Goal: Task Accomplishment & Management: Manage account settings

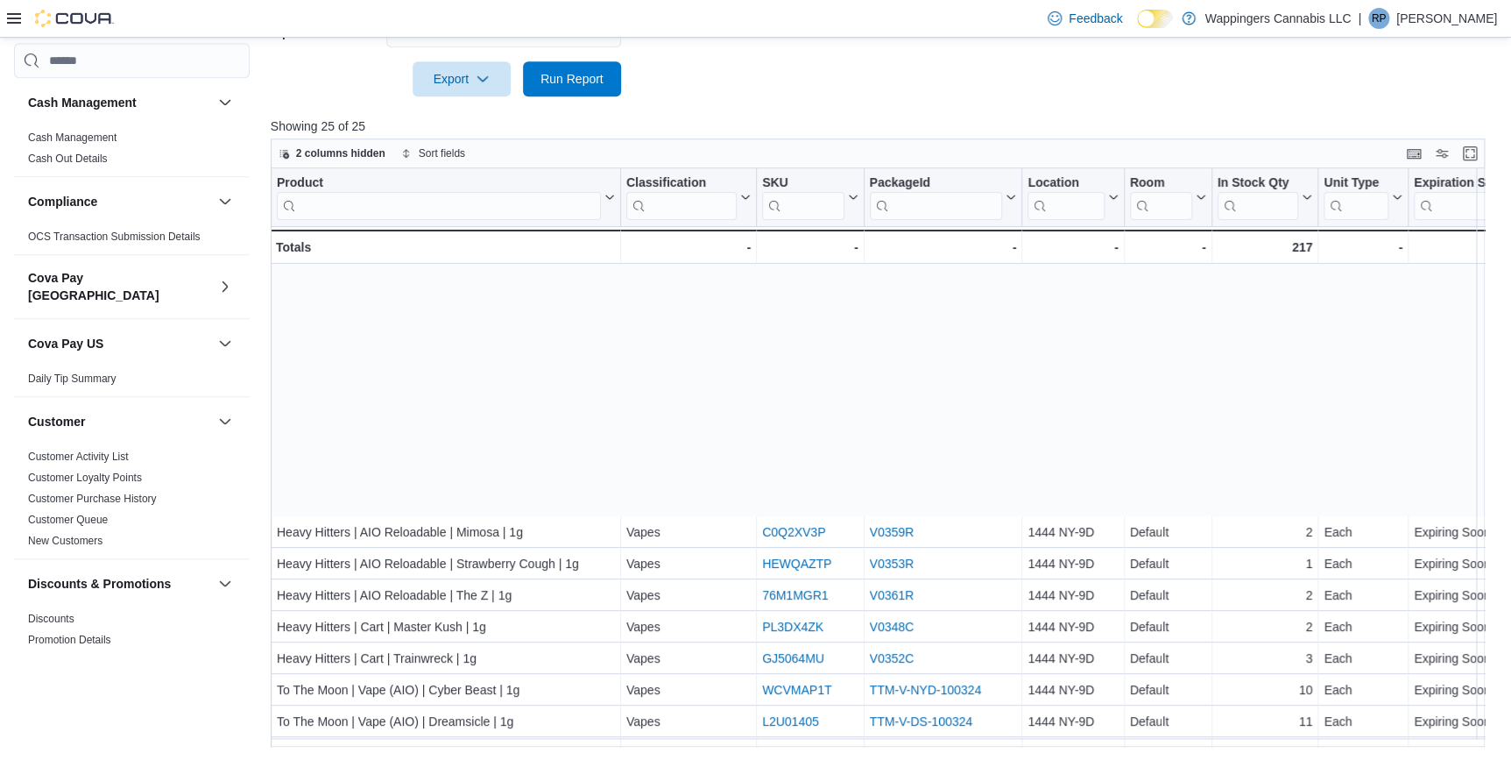
scroll to position [314, 0]
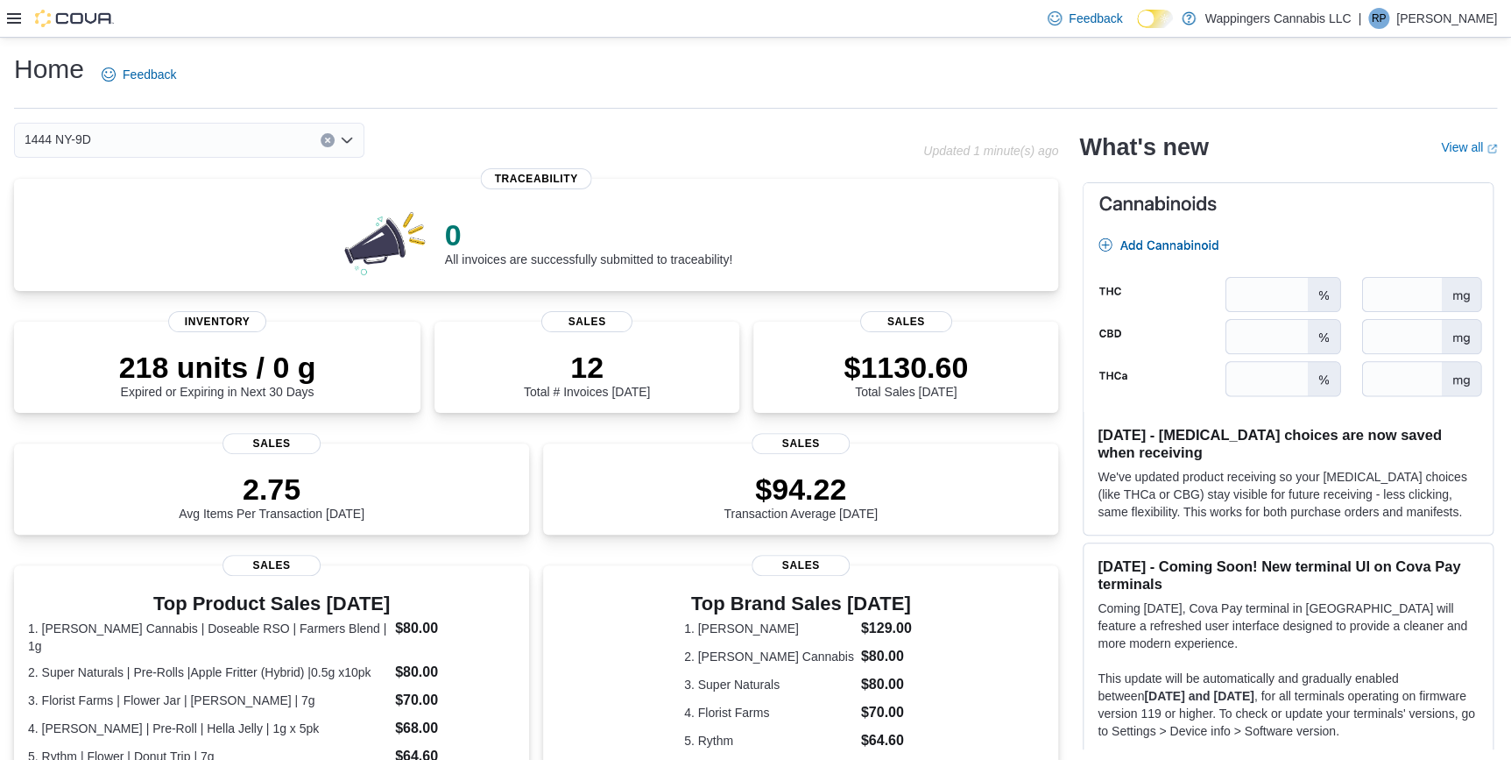
click at [15, 16] on icon at bounding box center [14, 18] width 14 height 14
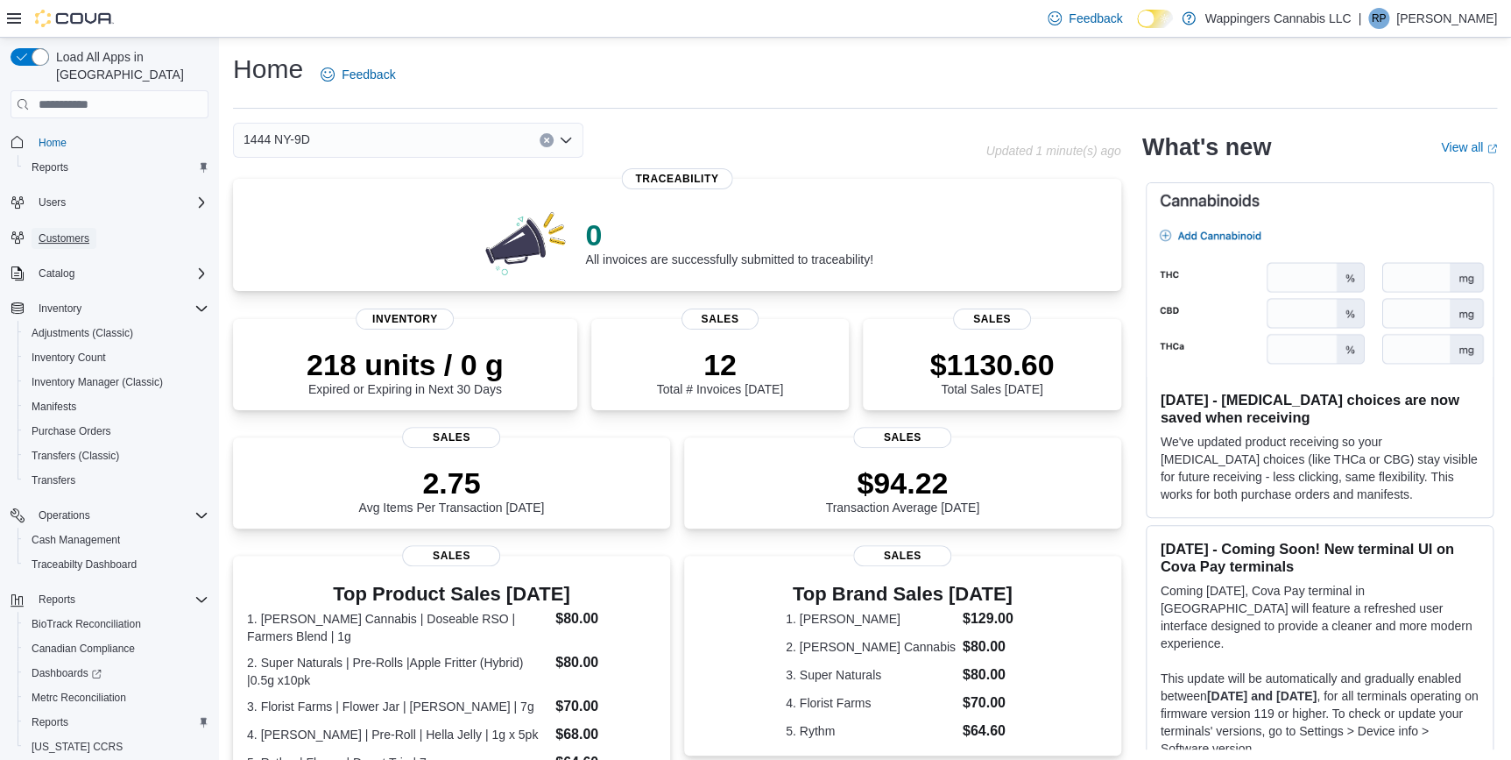
click at [73, 231] on span "Customers" at bounding box center [64, 238] width 51 height 14
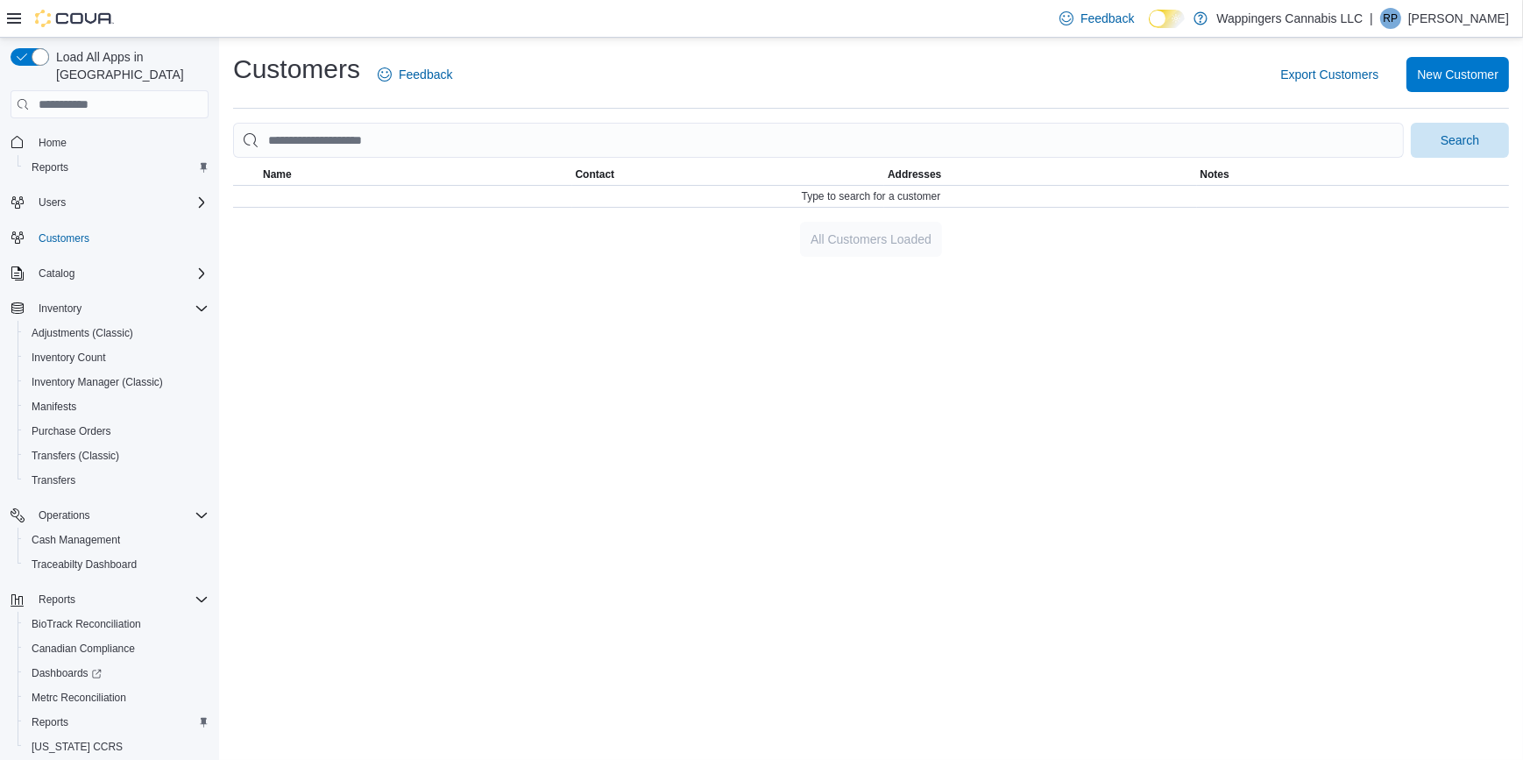
click at [789, 265] on div "Customers Feedback Export Customers New Customer Search This table contains 0 r…" at bounding box center [871, 154] width 1304 height 233
click at [534, 287] on div "Customers Feedback Export Customers New Customer Search This table contains 0 r…" at bounding box center [871, 399] width 1304 height 722
drag, startPoint x: 508, startPoint y: 279, endPoint x: 388, endPoint y: 294, distance: 121.1
click at [508, 279] on div "Customers Feedback Export Customers New Customer Search This table contains 0 r…" at bounding box center [871, 399] width 1304 height 722
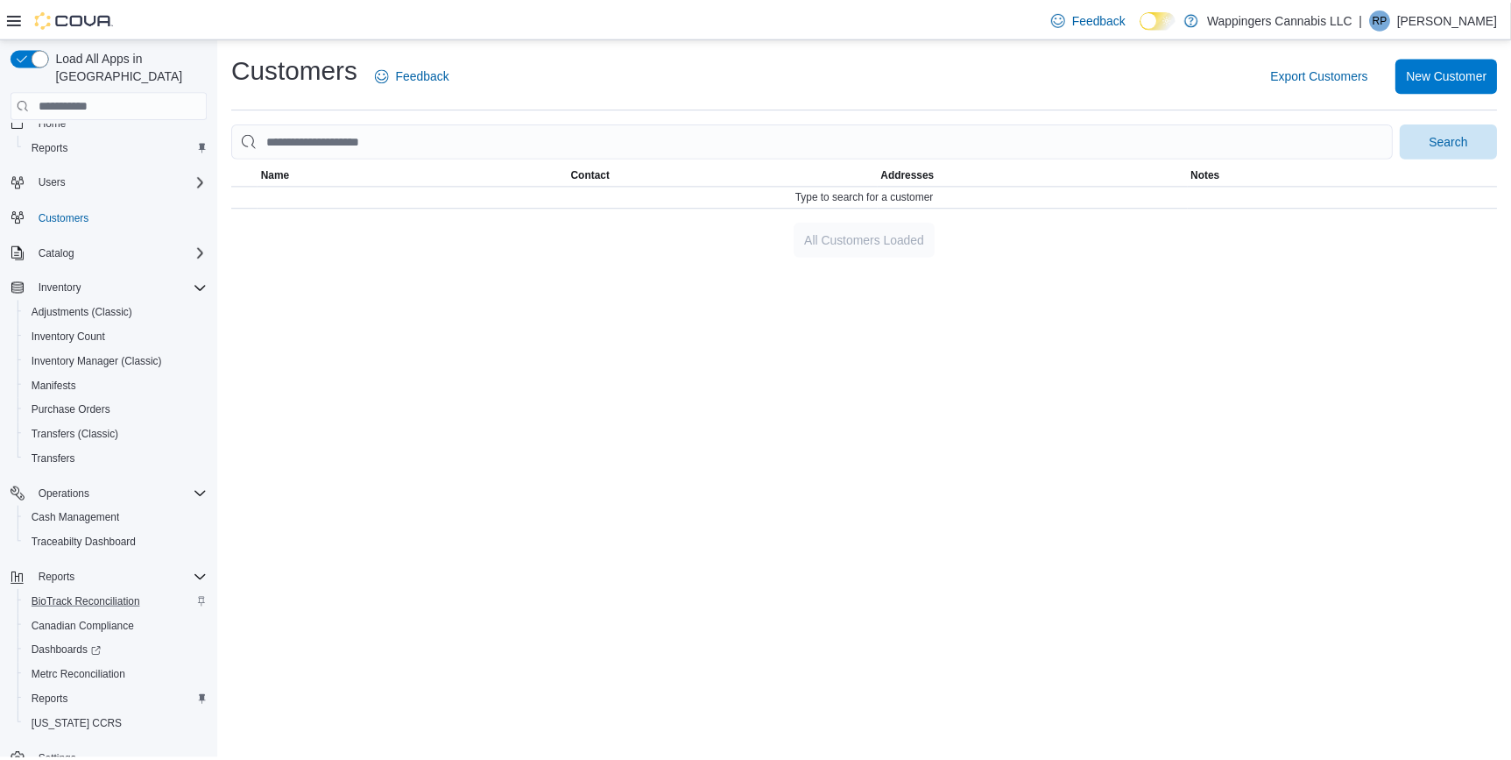
scroll to position [39, 0]
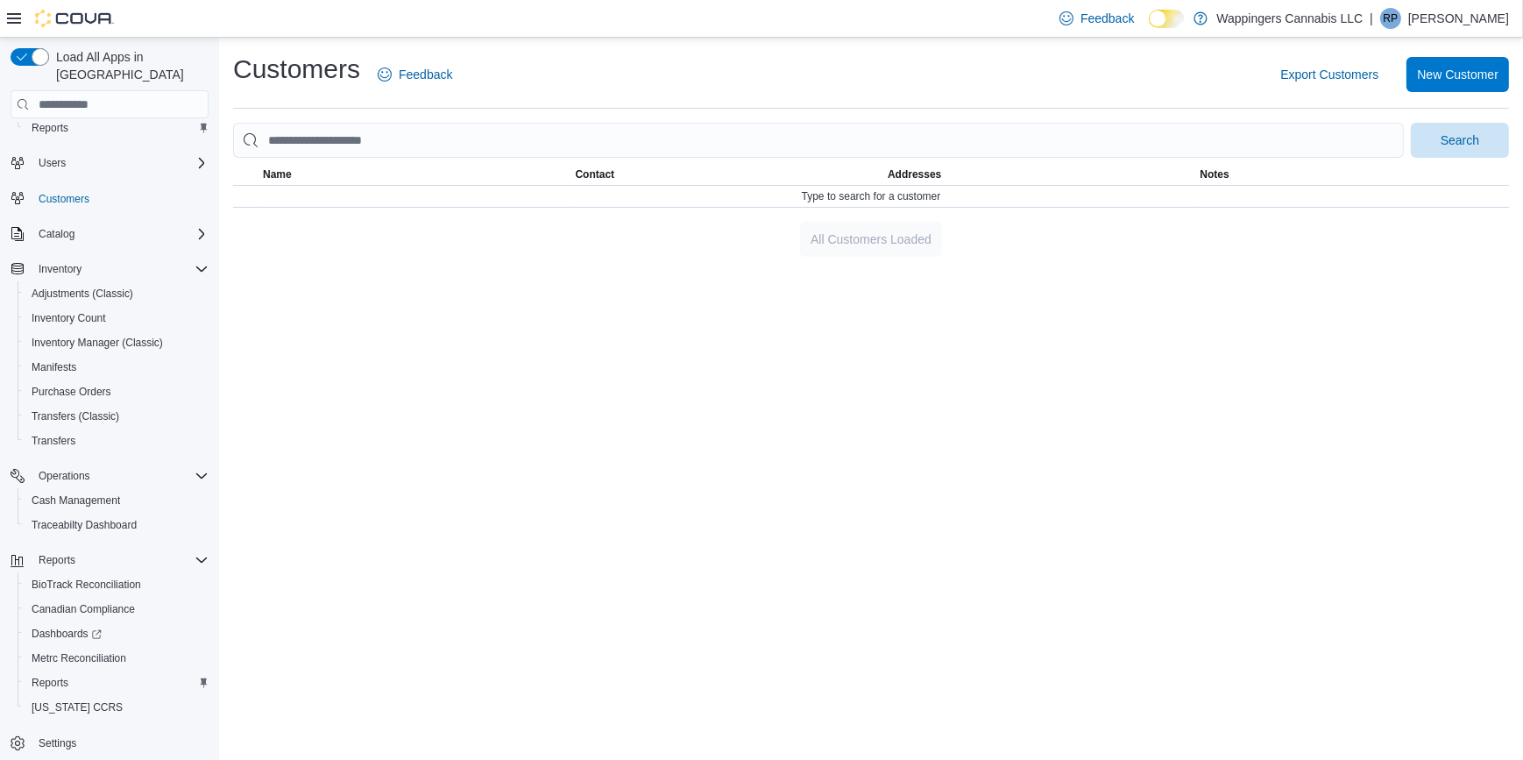
click at [83, 732] on span "Settings" at bounding box center [120, 743] width 177 height 22
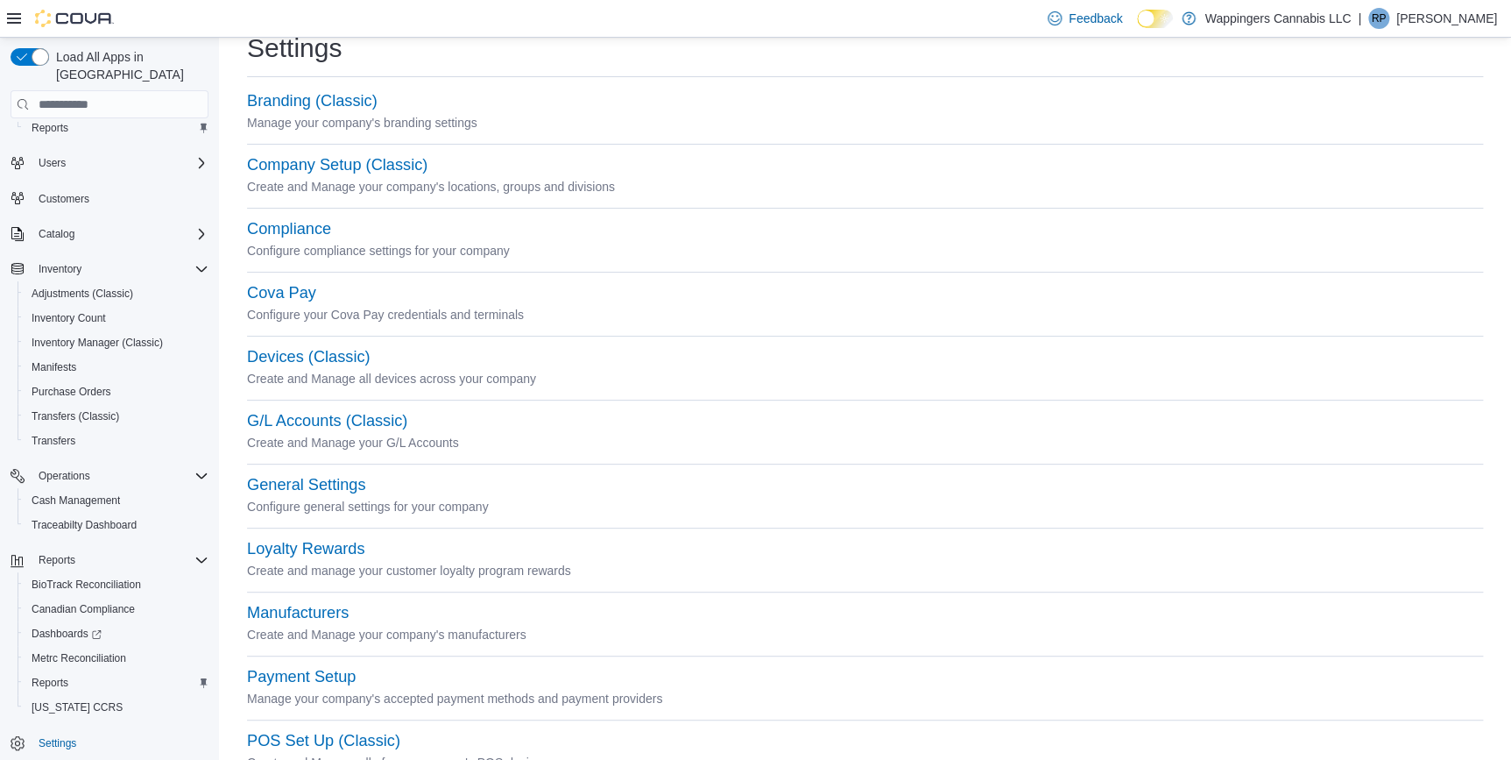
scroll to position [79, 0]
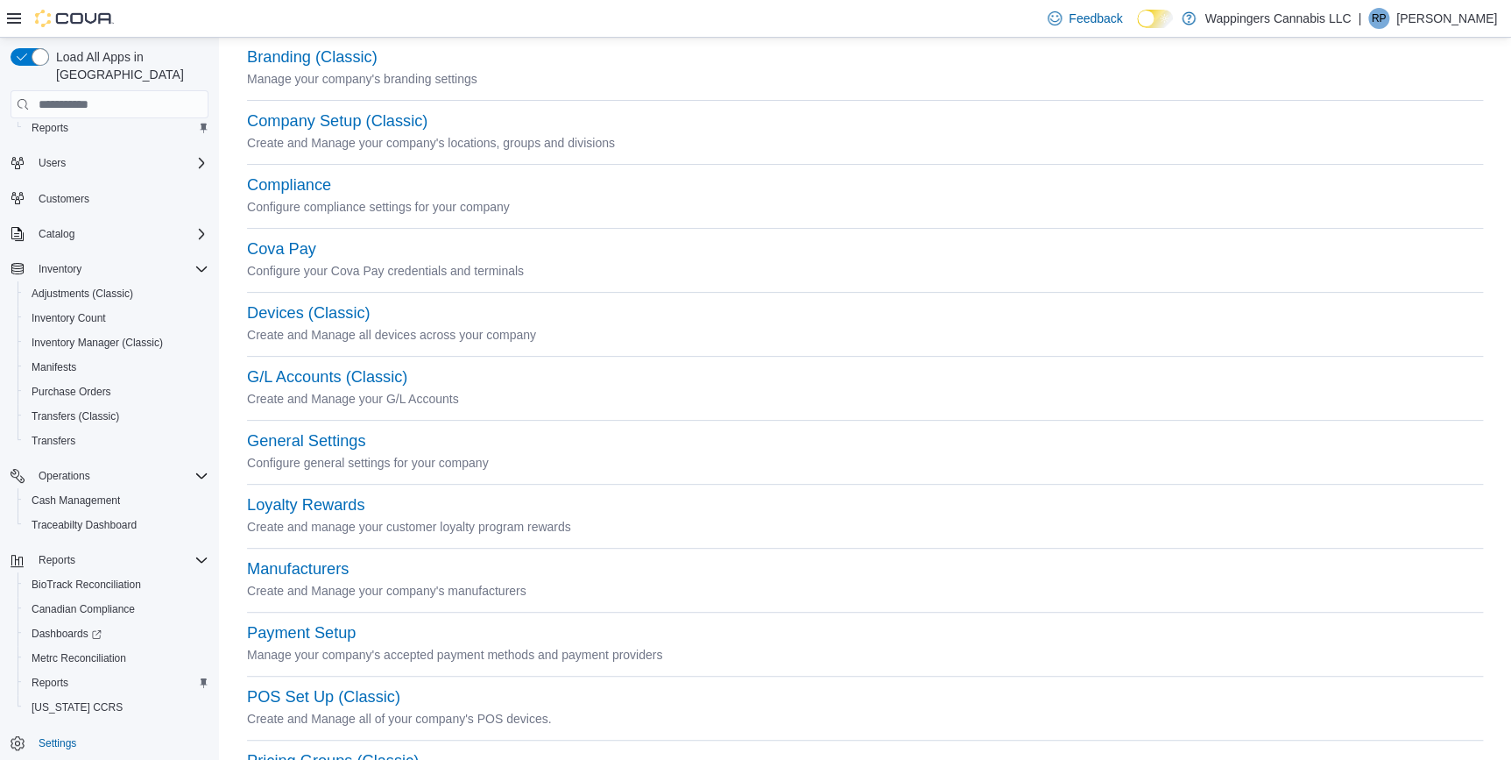
click at [336, 518] on p "Create and manage your customer loyalty program rewards" at bounding box center [865, 526] width 1236 height 21
click at [329, 499] on button "Loyalty Rewards" at bounding box center [305, 505] width 117 height 18
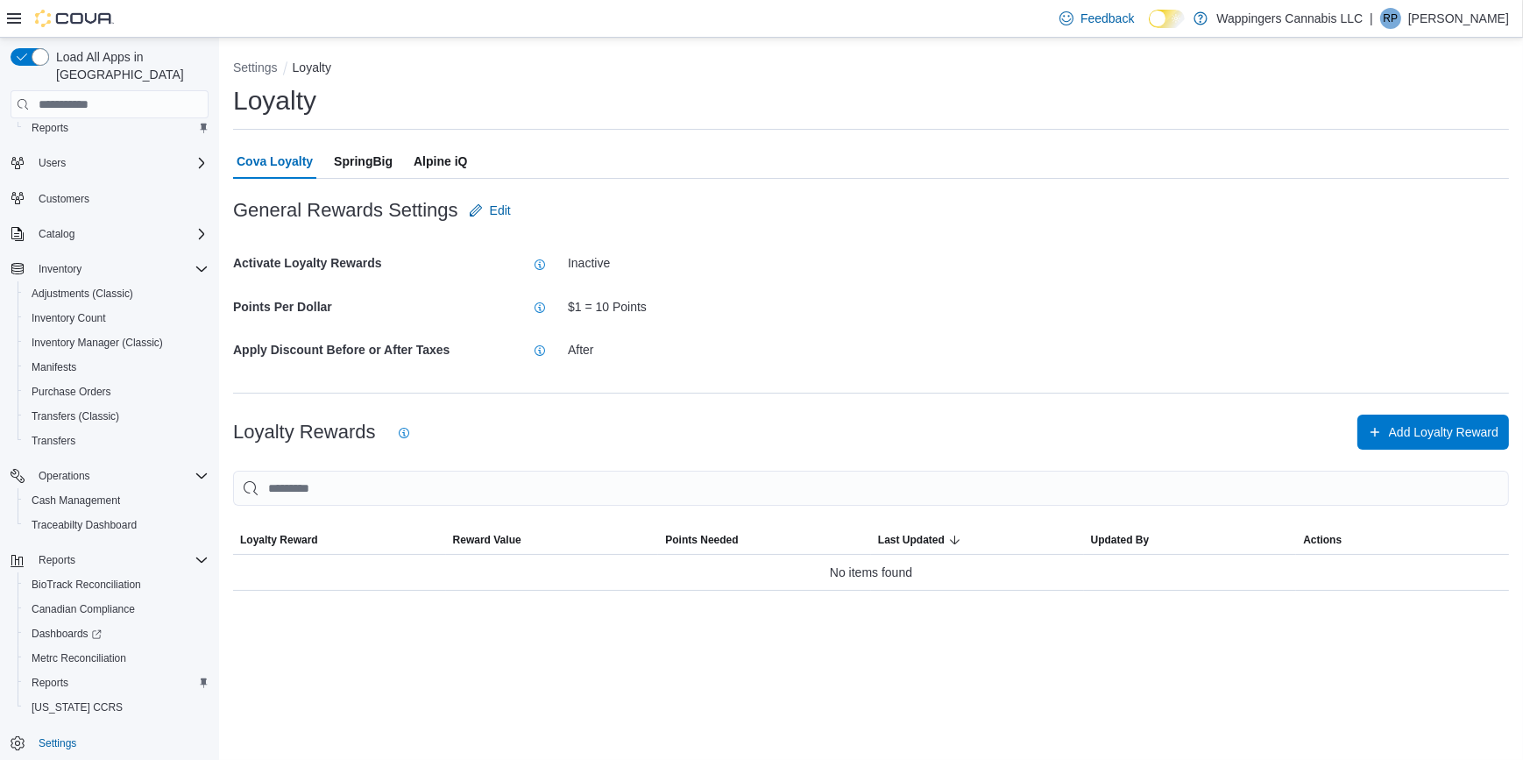
click at [428, 159] on span "Alpine iQ" at bounding box center [440, 161] width 53 height 35
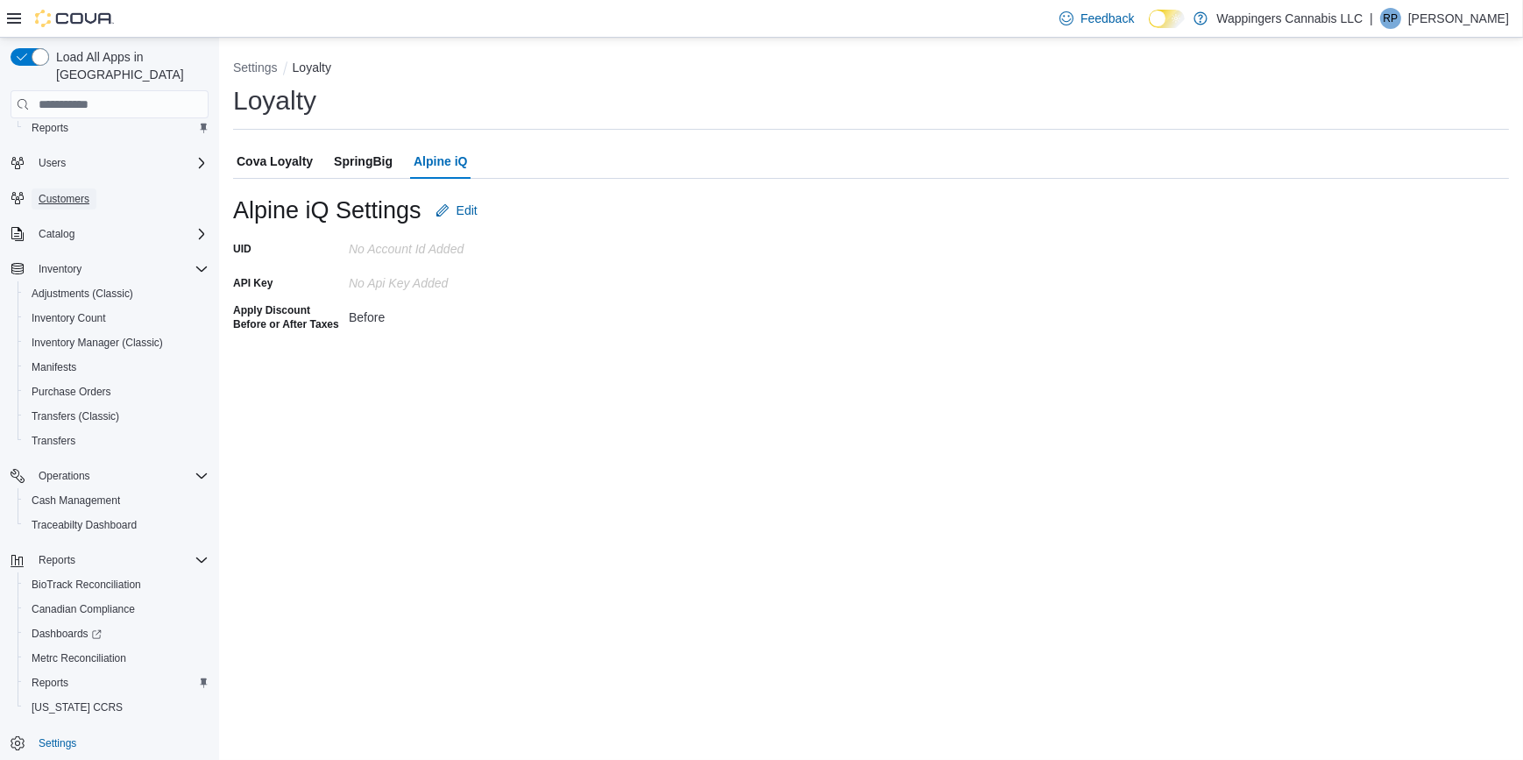
click at [95, 188] on link "Customers" at bounding box center [64, 198] width 65 height 21
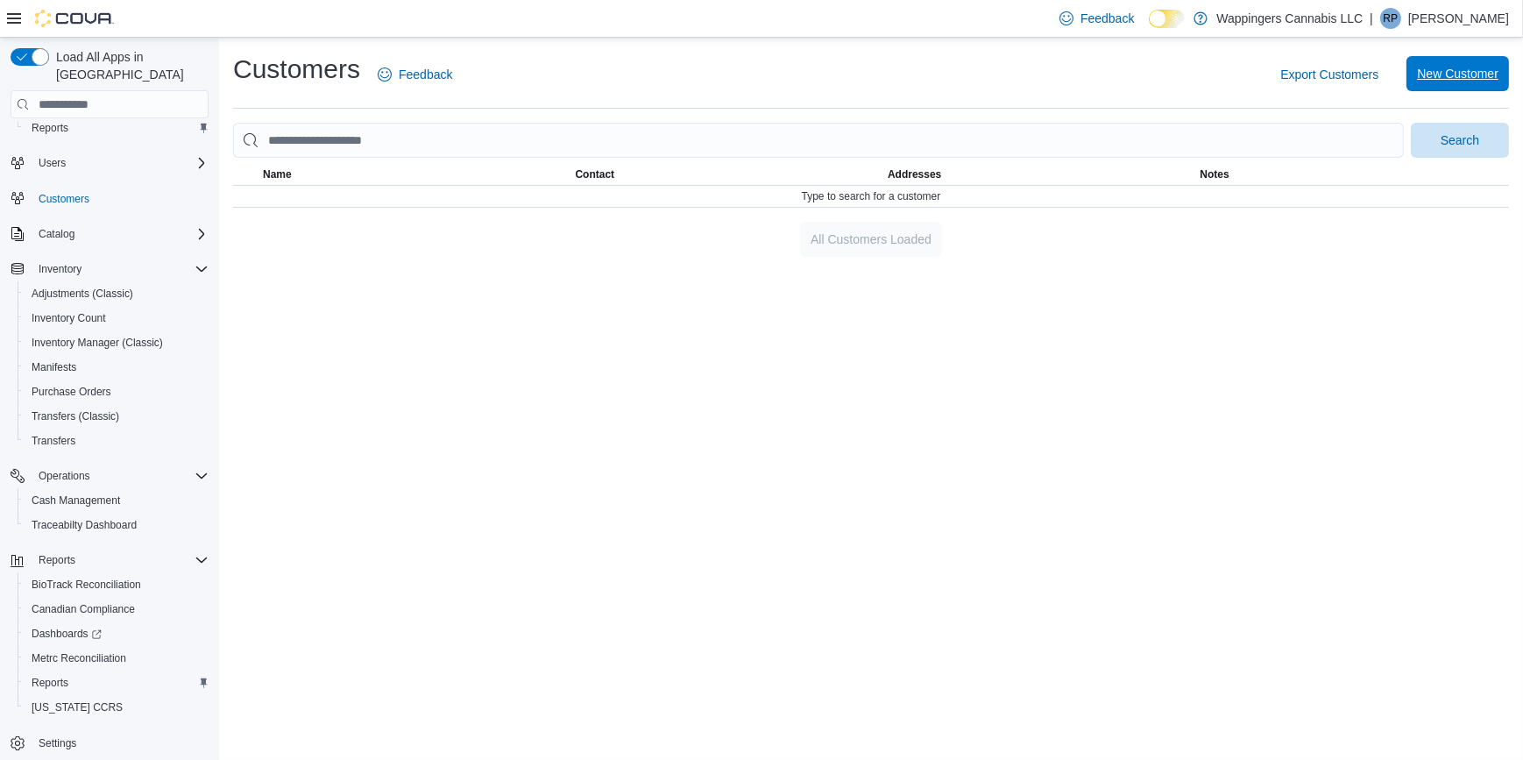
click at [1429, 61] on span "New Customer" at bounding box center [1457, 73] width 81 height 35
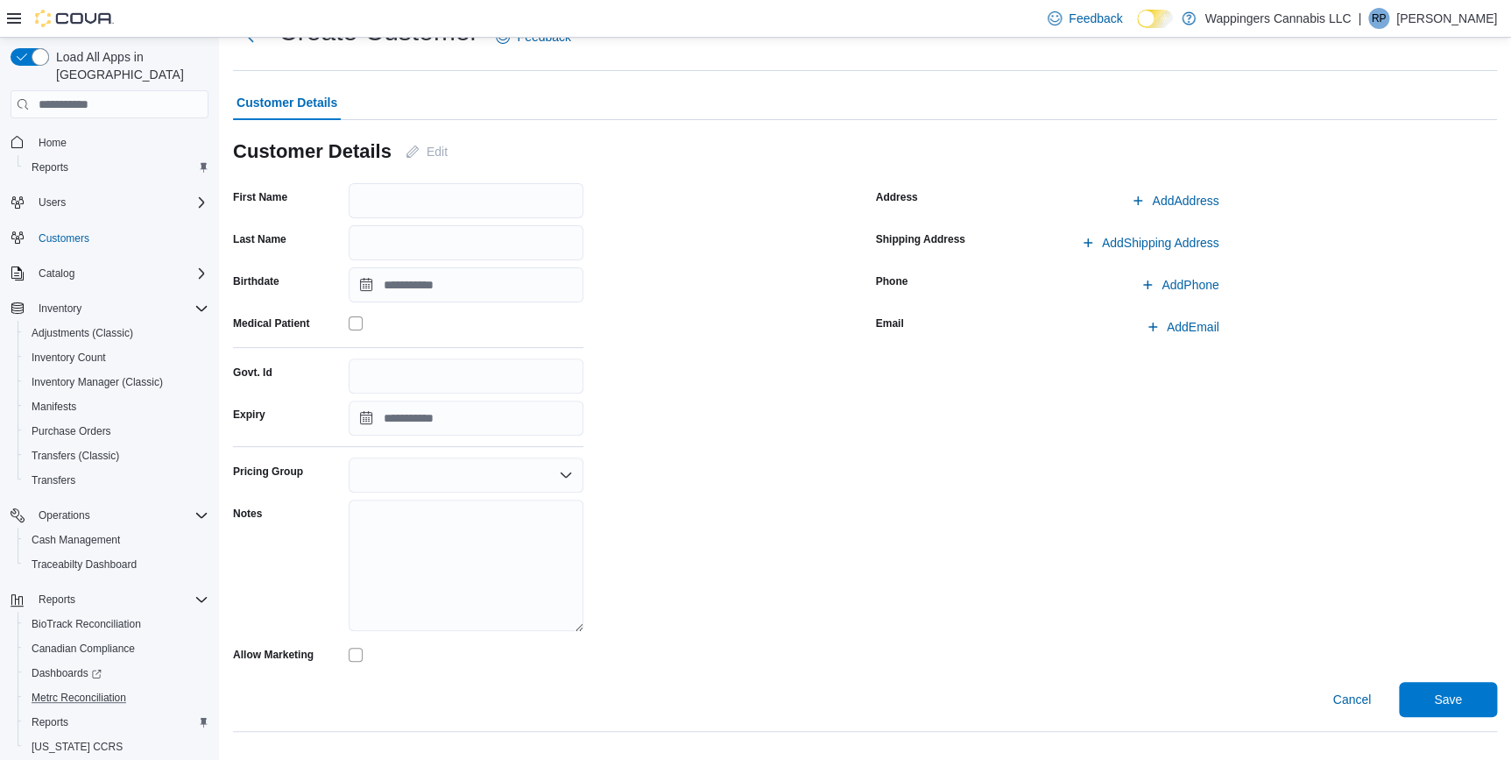
scroll to position [39, 0]
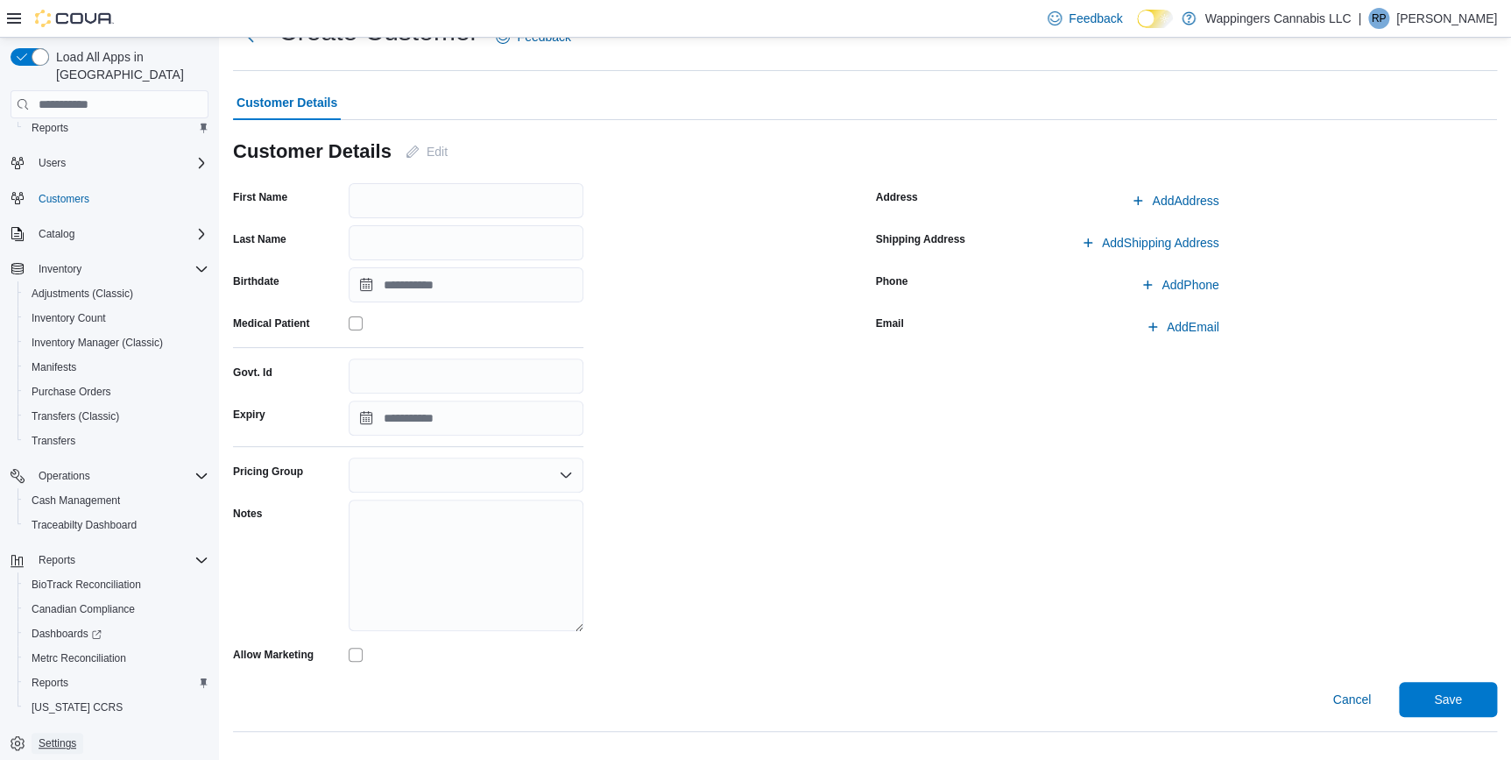
click at [77, 732] on link "Settings" at bounding box center [58, 742] width 52 height 21
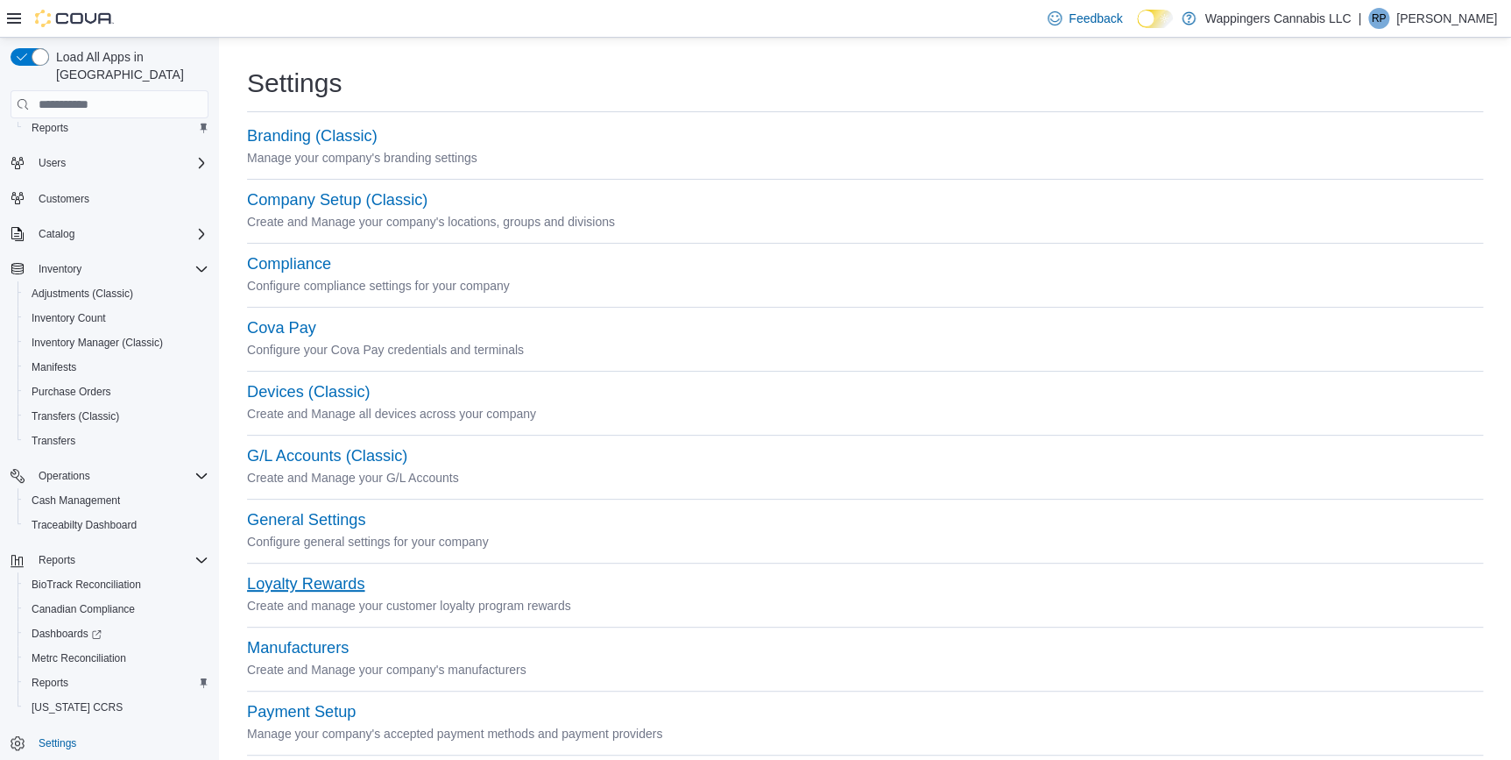
click at [302, 582] on button "Loyalty Rewards" at bounding box center [305, 584] width 117 height 18
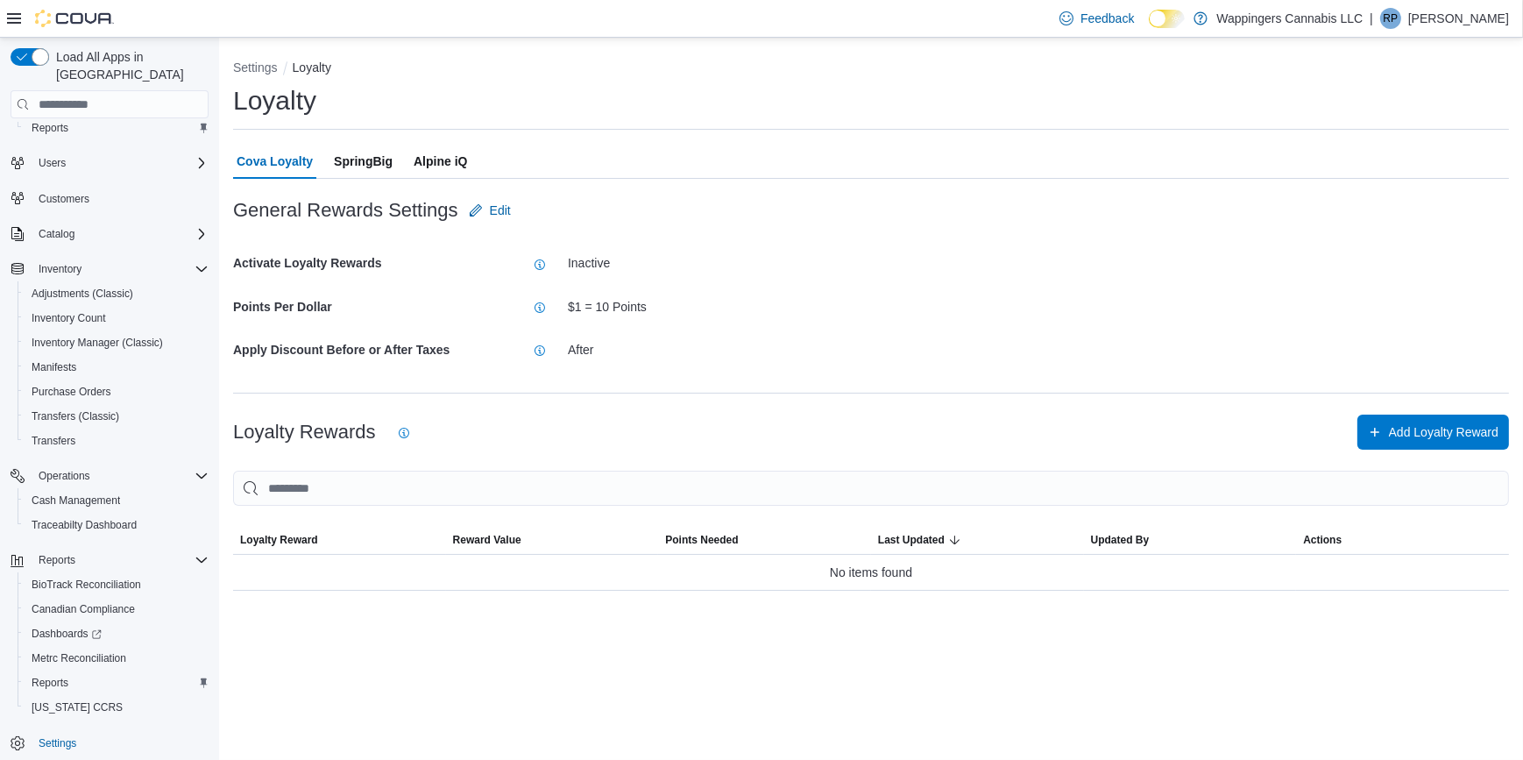
click at [438, 155] on span "Alpine iQ" at bounding box center [440, 161] width 53 height 35
